Goal: Information Seeking & Learning: Compare options

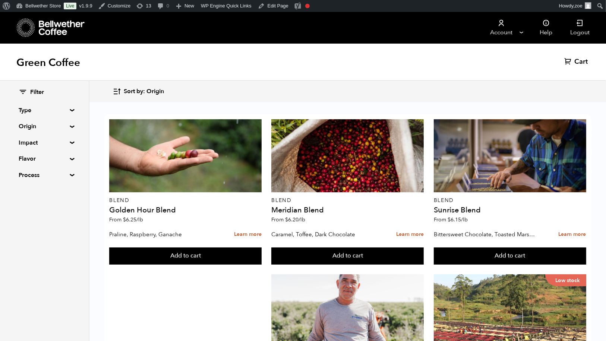
scroll to position [593, 0]
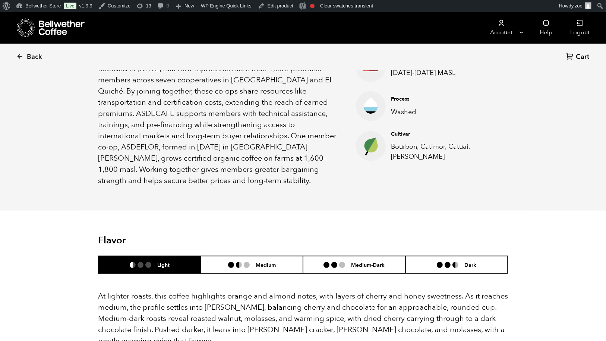
scroll to position [284, 0]
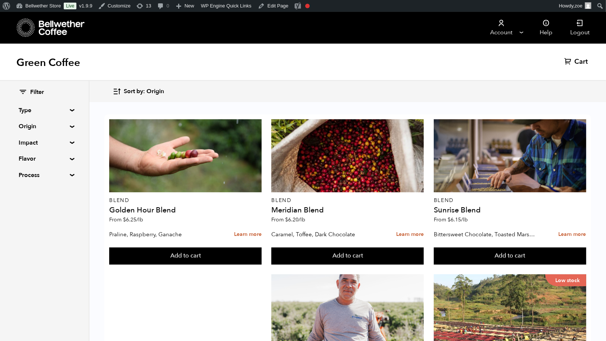
scroll to position [611, 0]
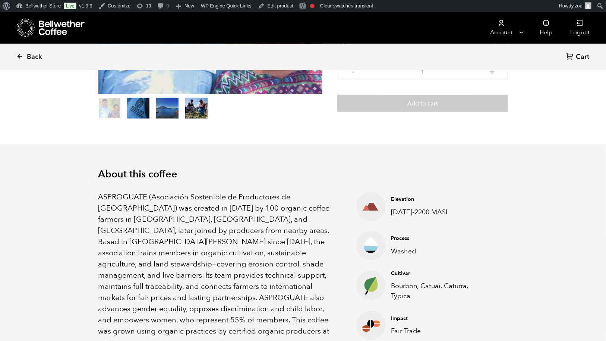
scroll to position [141, 0]
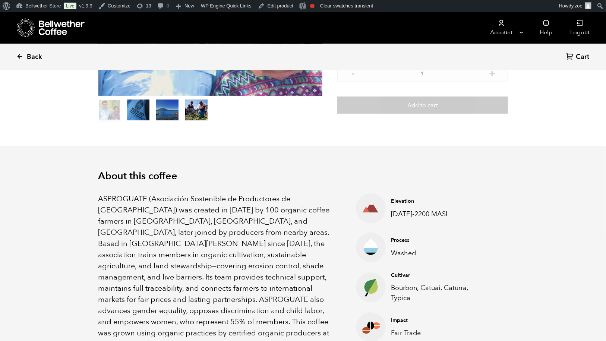
click at [30, 53] on span "Back" at bounding box center [34, 57] width 15 height 9
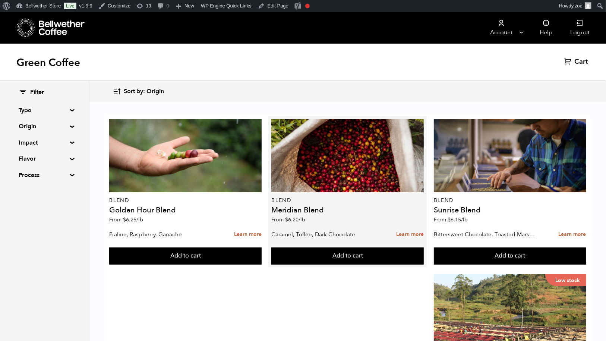
scroll to position [529, 0]
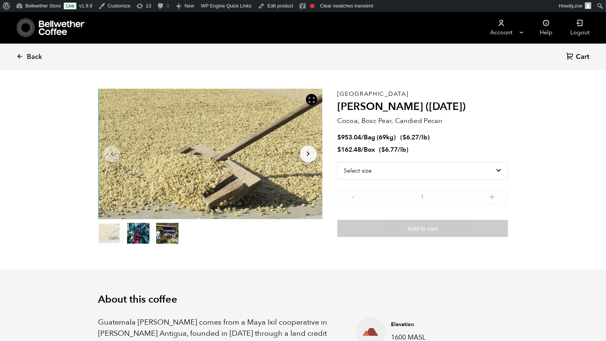
scroll to position [17, 0]
click at [36, 59] on span "Back" at bounding box center [34, 57] width 15 height 9
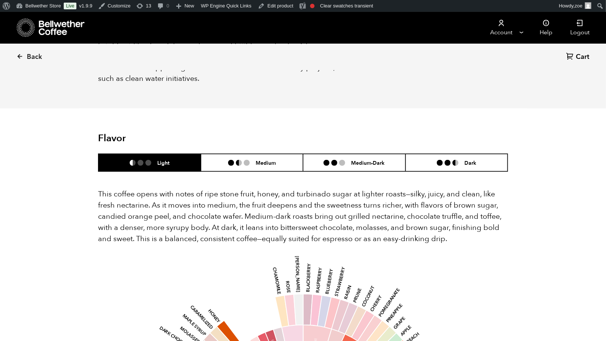
scroll to position [232, 0]
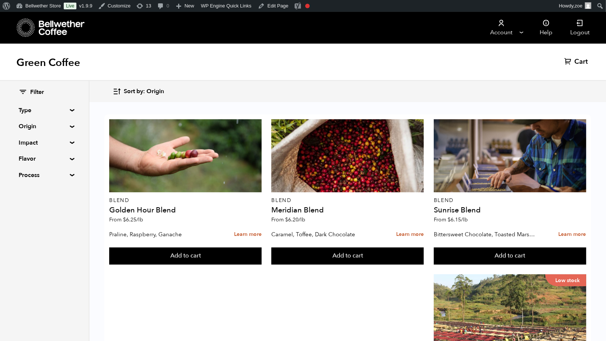
scroll to position [484, 0]
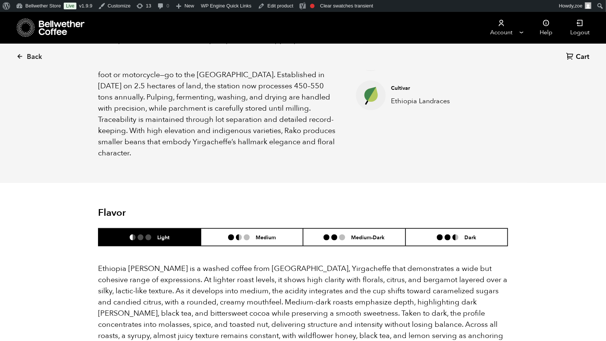
scroll to position [330, 0]
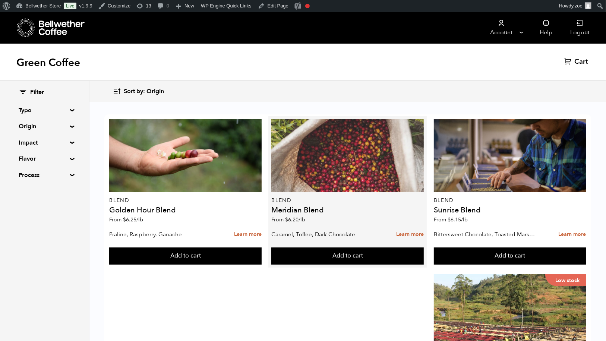
scroll to position [722, 0]
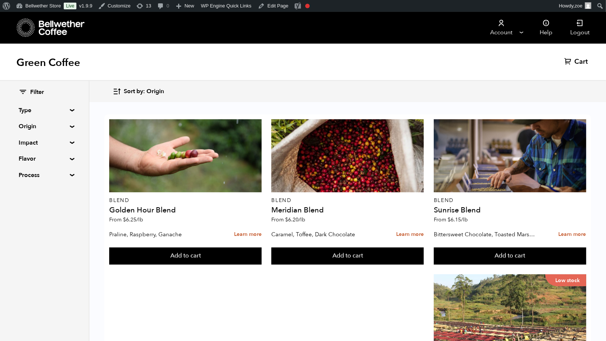
scroll to position [722, 0]
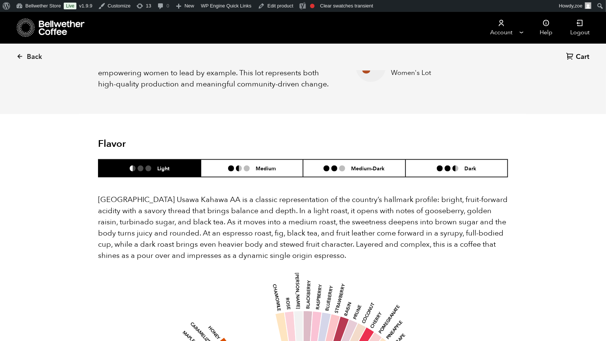
scroll to position [330, 0]
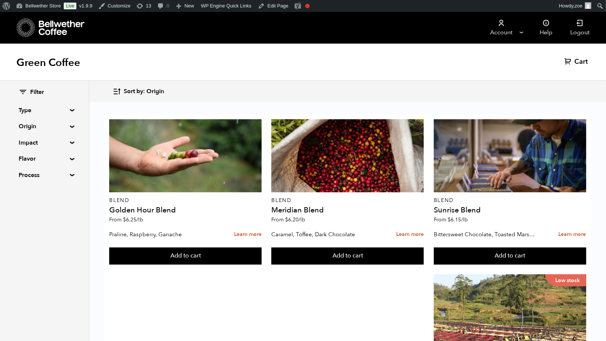
scroll to position [508, 0]
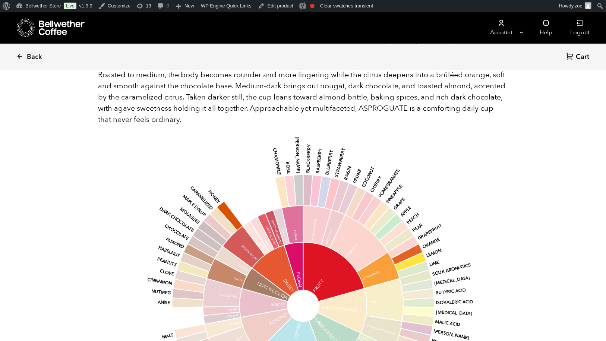
scroll to position [560, 0]
